Goal: Information Seeking & Learning: Learn about a topic

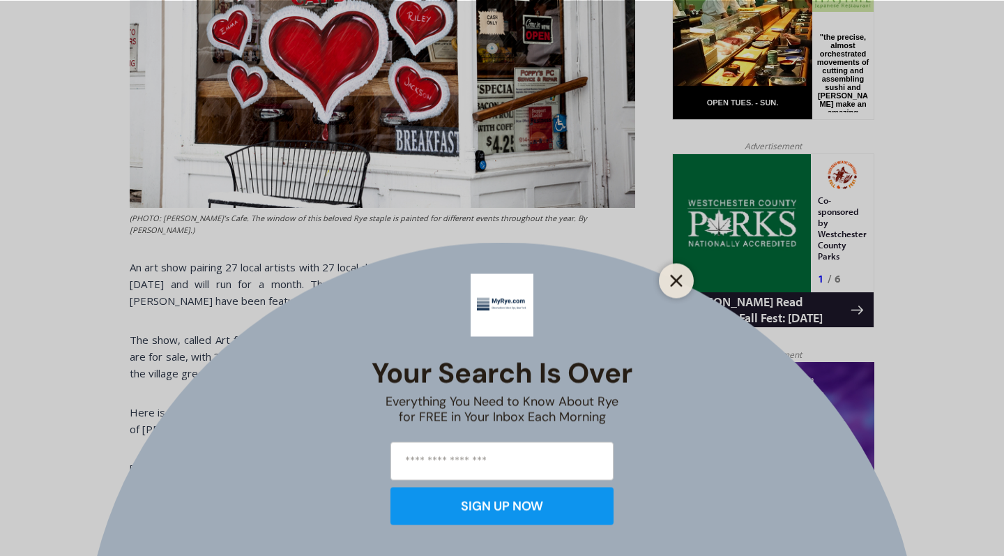
click at [679, 287] on button "Close" at bounding box center [676, 280] width 20 height 20
click at [678, 260] on img at bounding box center [741, 223] width 138 height 138
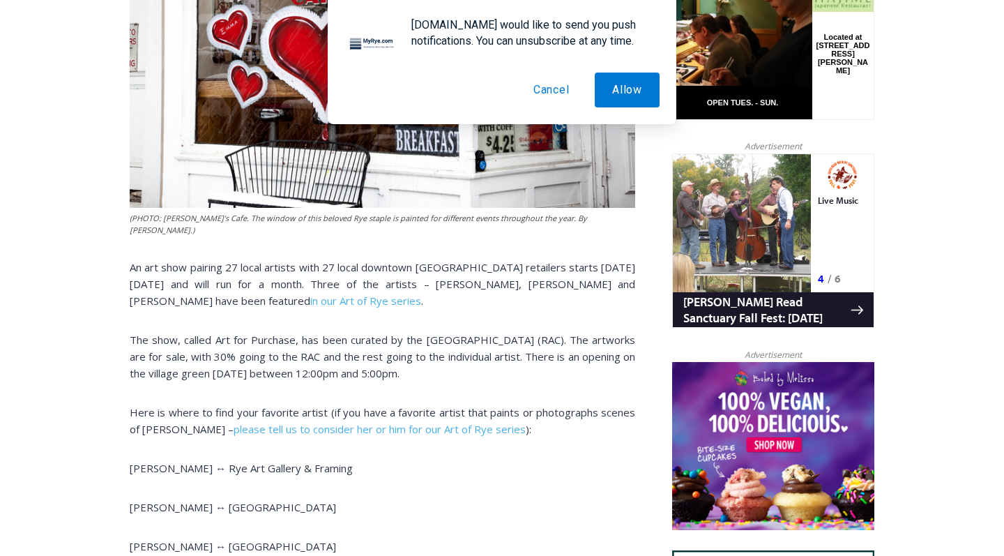
click at [553, 89] on button "Cancel" at bounding box center [551, 89] width 71 height 35
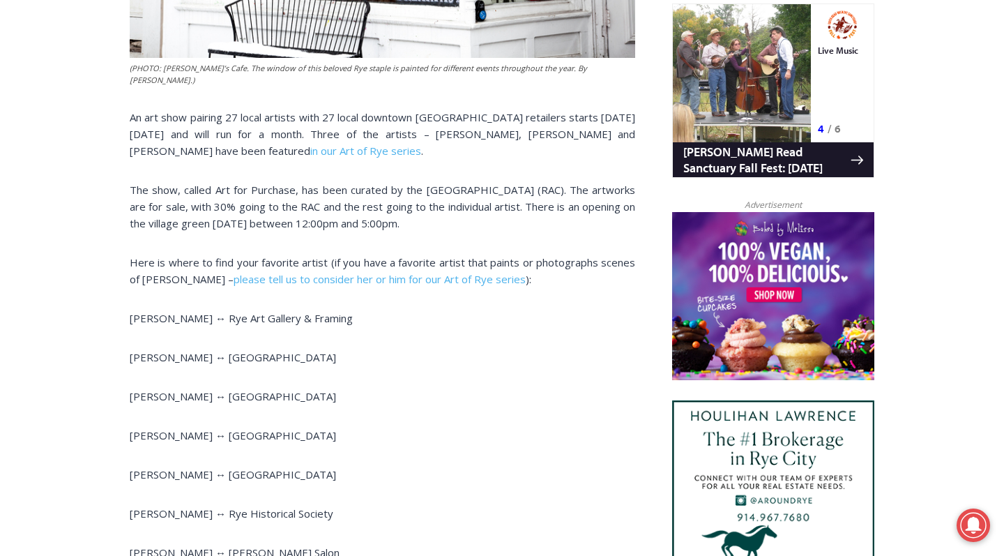
scroll to position [924, 0]
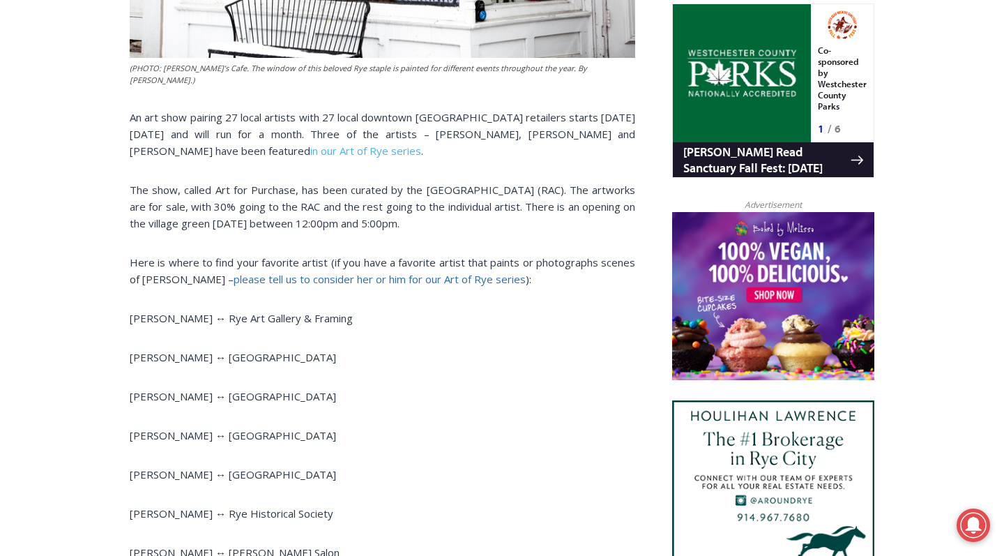
click at [379, 272] on link "please tell us to consider her or him for our Art of Rye series" at bounding box center [380, 279] width 292 height 14
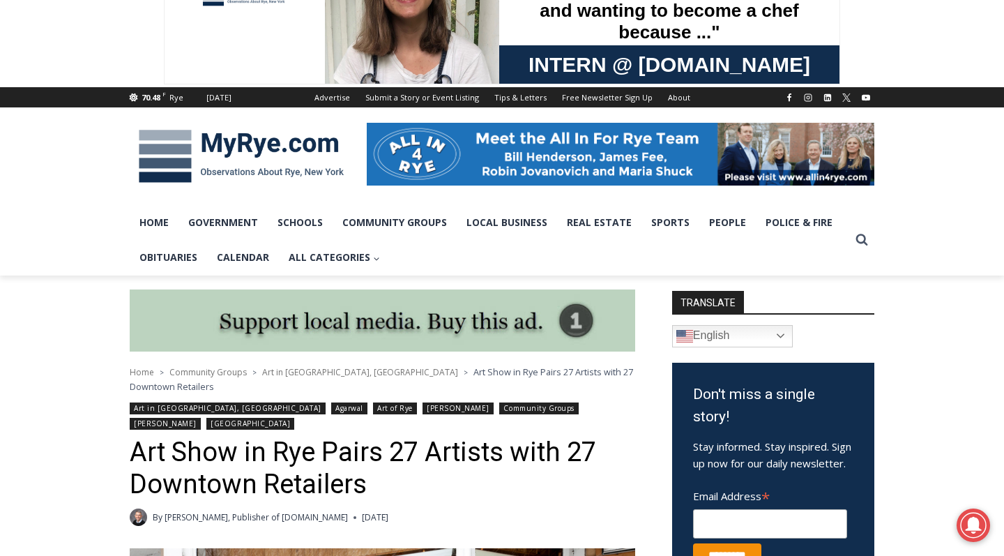
scroll to position [100, 0]
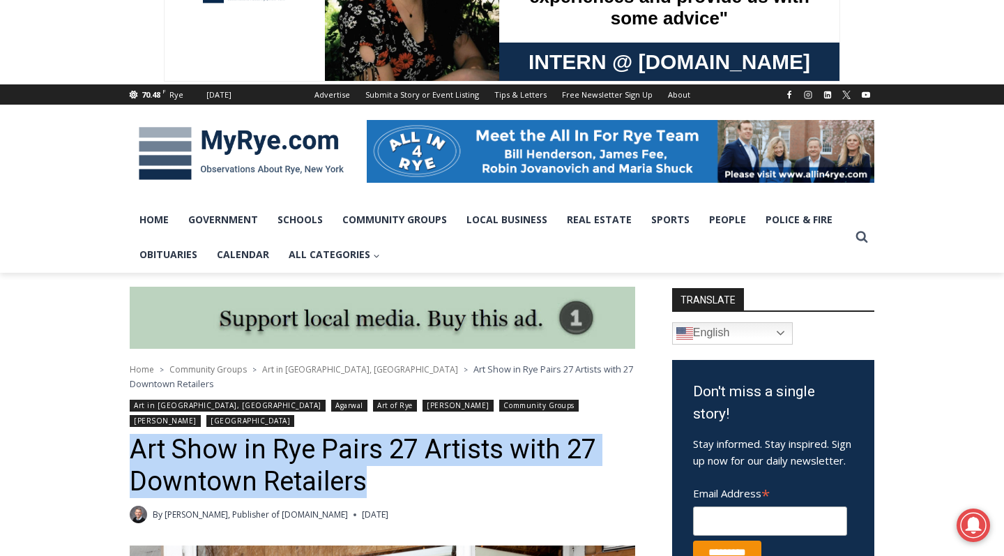
drag, startPoint x: 136, startPoint y: 424, endPoint x: 367, endPoint y: 465, distance: 235.1
copy h1 "Art Show in Rye Pairs 27 Artists with 27 Downtown Retailers"
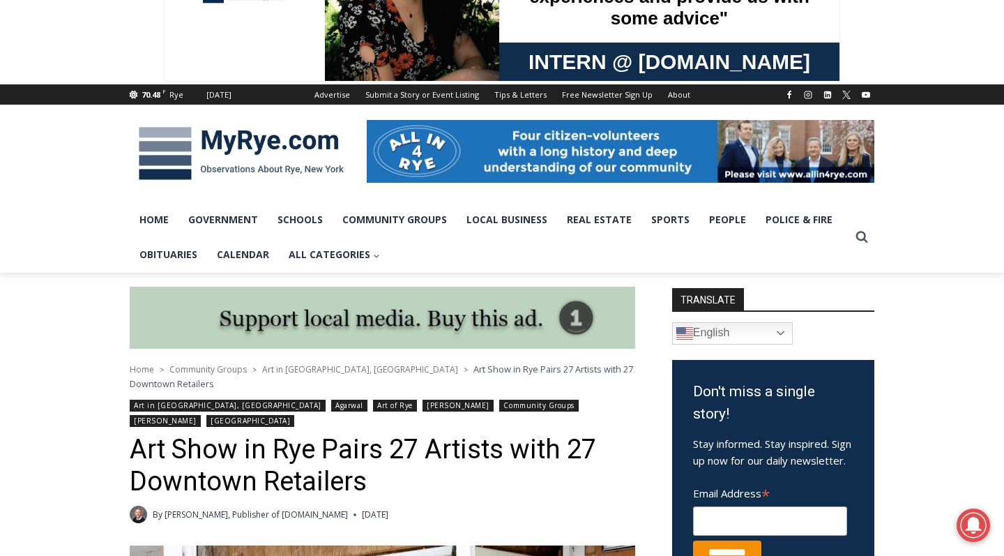
click at [425, 464] on h1 "Art Show in Rye Pairs 27 Artists with 27 Downtown Retailers" at bounding box center [382, 465] width 505 height 63
